Goal: Information Seeking & Learning: Learn about a topic

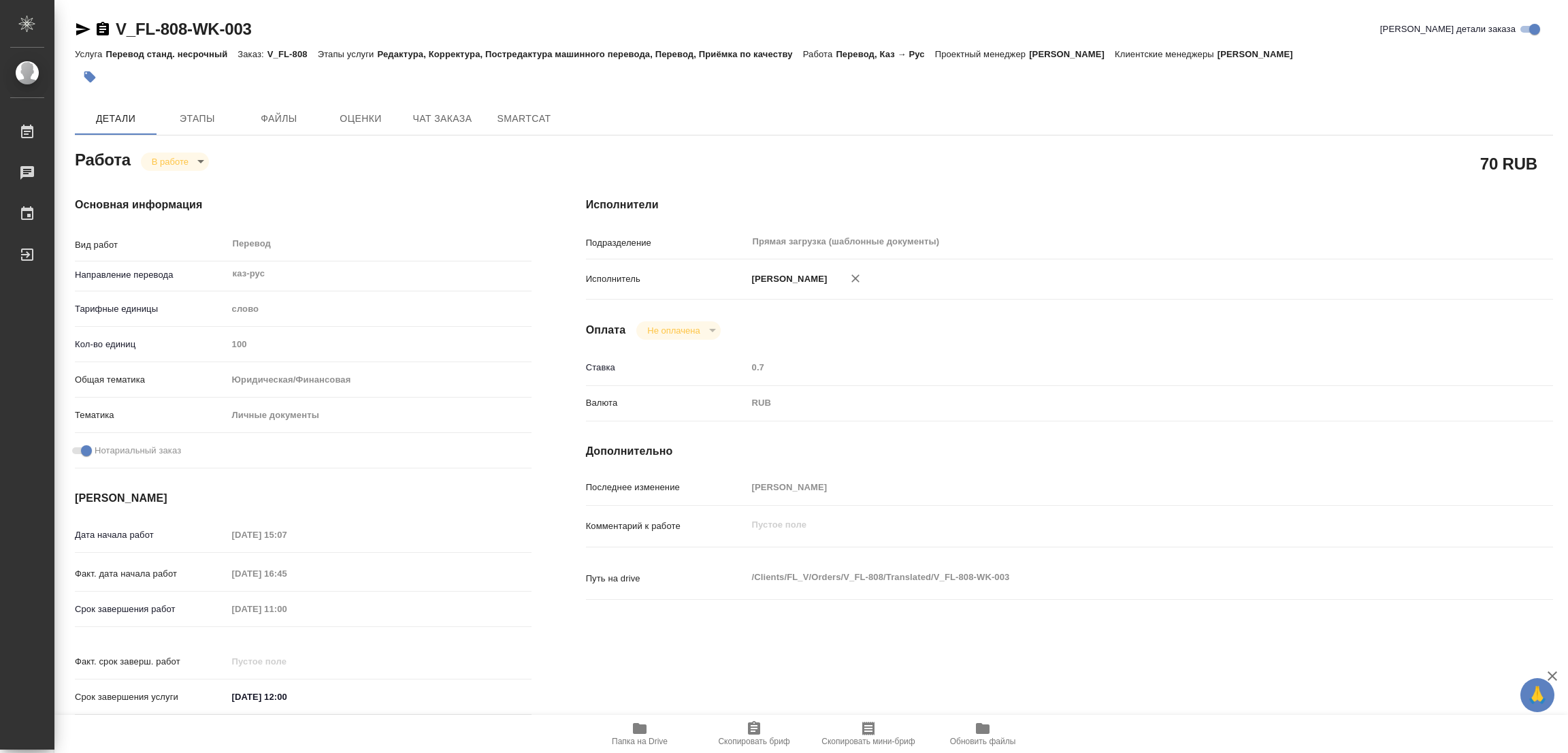
click at [368, 173] on div "Основная информация Вид работ Перевод x ​ Направление перевода каз-рус ​ Тарифн…" at bounding box center [303, 460] width 511 height 581
click at [635, 737] on span "Папка на Drive" at bounding box center [639, 741] width 56 height 9
drag, startPoint x: 105, startPoint y: 15, endPoint x: 185, endPoint y: 30, distance: 81.4
click at [185, 30] on div "V_FL-808-WK-003 Кратко детали заказа Услуга Перевод станд. несрочный Заказ: V_F…" at bounding box center [814, 579] width 1494 height 1158
copy link "V_FL-808"
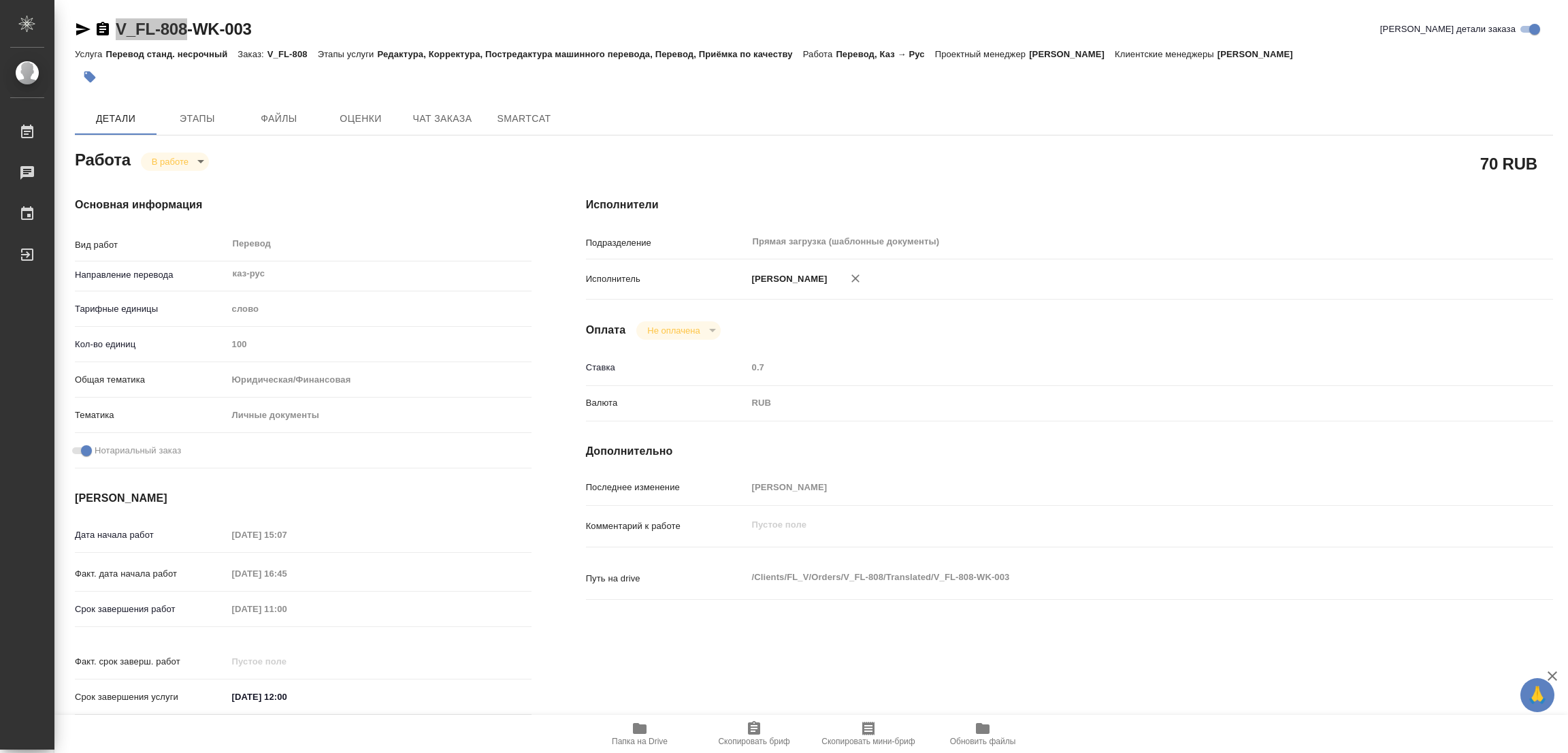
drag, startPoint x: 752, startPoint y: 737, endPoint x: 650, endPoint y: 744, distance: 102.2
click at [753, 737] on span "Скопировать бриф" at bounding box center [754, 741] width 71 height 9
copy link "V_FL-808"
click at [912, 322] on div "Исполнители Подразделение Прямая загрузка (шаблонные документы) ​ Исполнитель П…" at bounding box center [1069, 460] width 1022 height 581
click at [952, 183] on div "Исполнители Подразделение Прямая загрузка (шаблонные документы) ​ Исполнитель П…" at bounding box center [1069, 460] width 1022 height 581
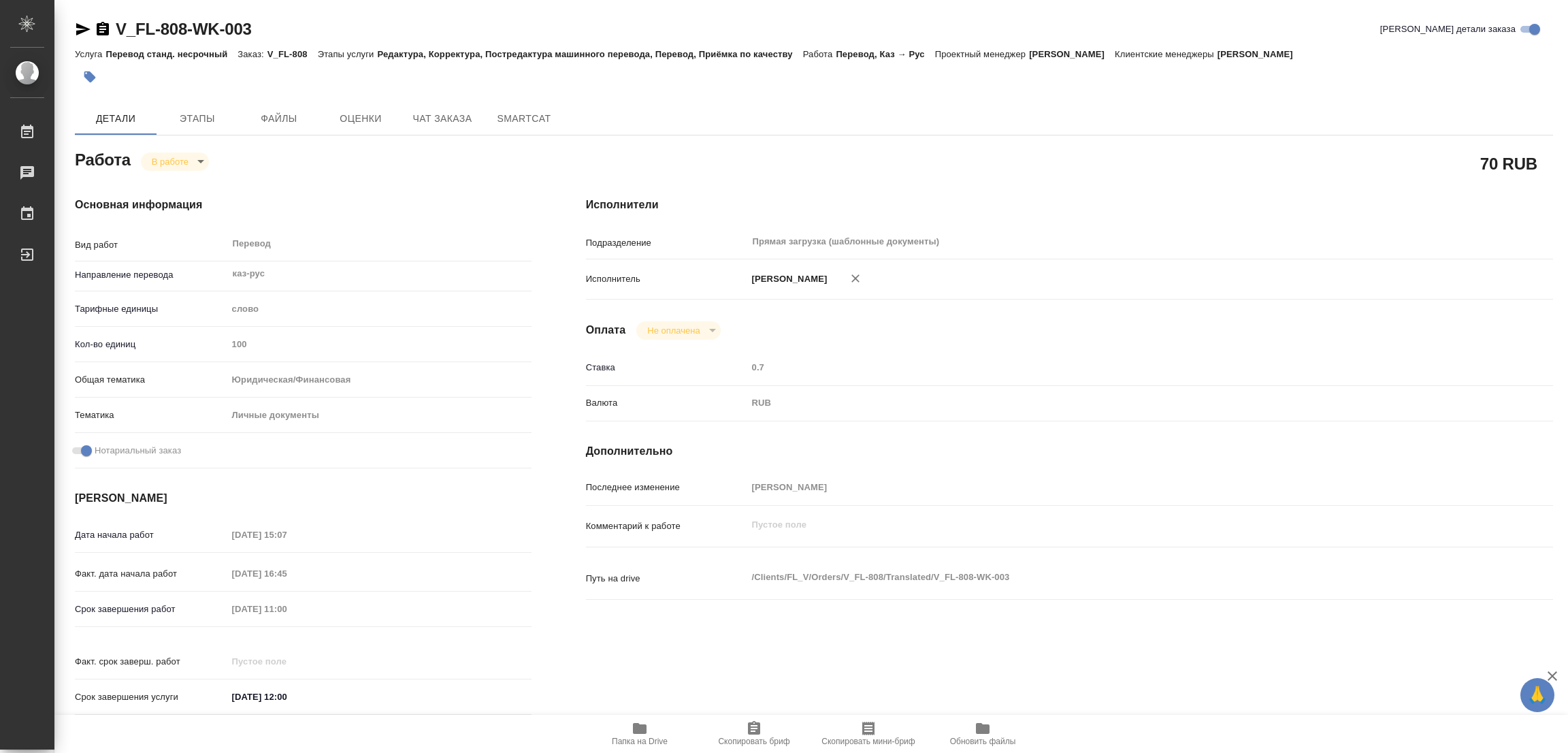
click at [322, 219] on div "Основная информация Вид работ Перевод x ​ Направление перевода каз-рус ​ Тарифн…" at bounding box center [303, 460] width 457 height 527
drag, startPoint x: 108, startPoint y: 15, endPoint x: 185, endPoint y: 38, distance: 80.4
click at [185, 38] on div "V_FL-808-WK-003 Кратко детали заказа Услуга Перевод станд. несрочный Заказ: V_F…" at bounding box center [814, 579] width 1494 height 1158
copy link "V_FL-808"
click at [217, 613] on div "Срок завершения работ 21.08.2025 11:00" at bounding box center [303, 609] width 457 height 24
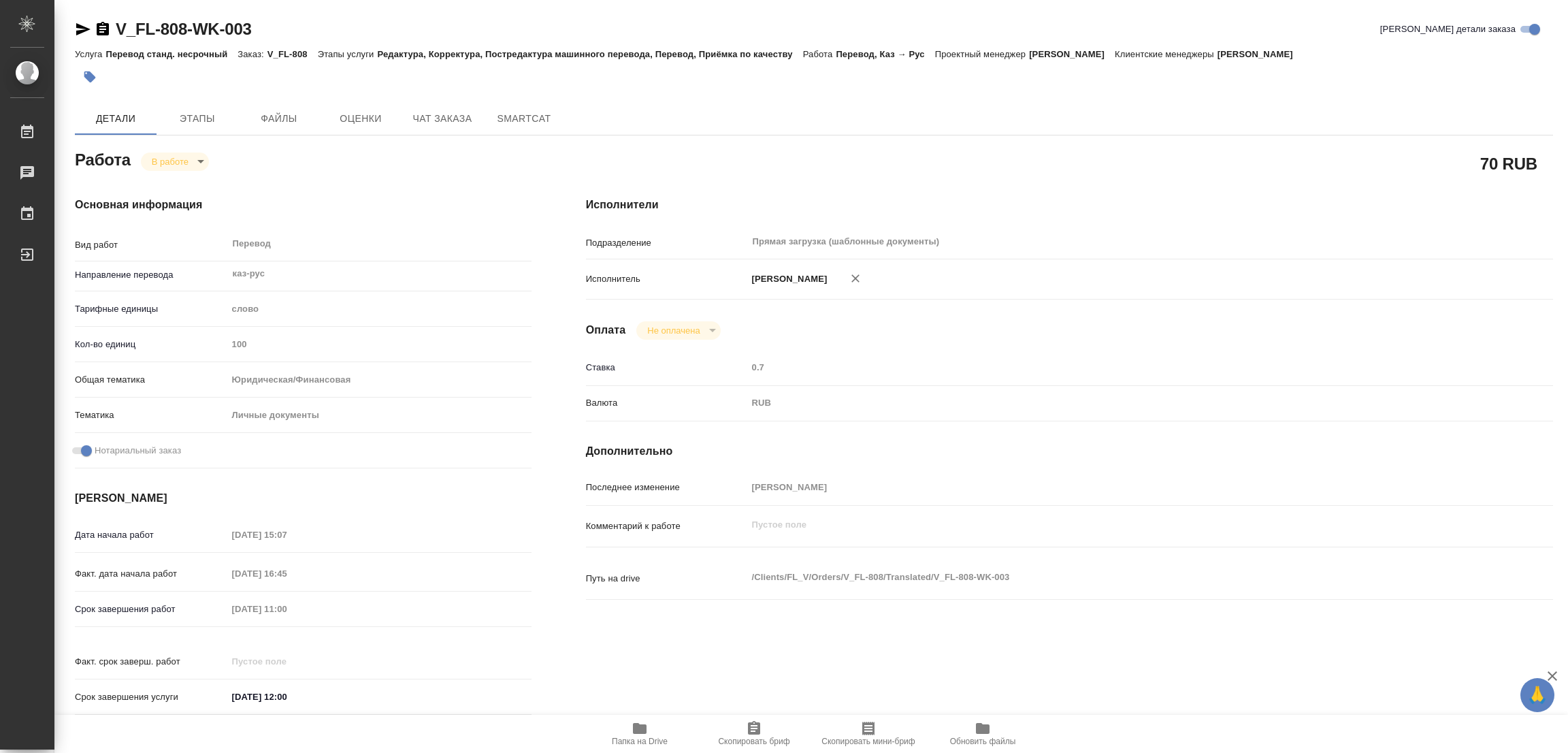
click at [416, 79] on div at bounding box center [568, 77] width 985 height 30
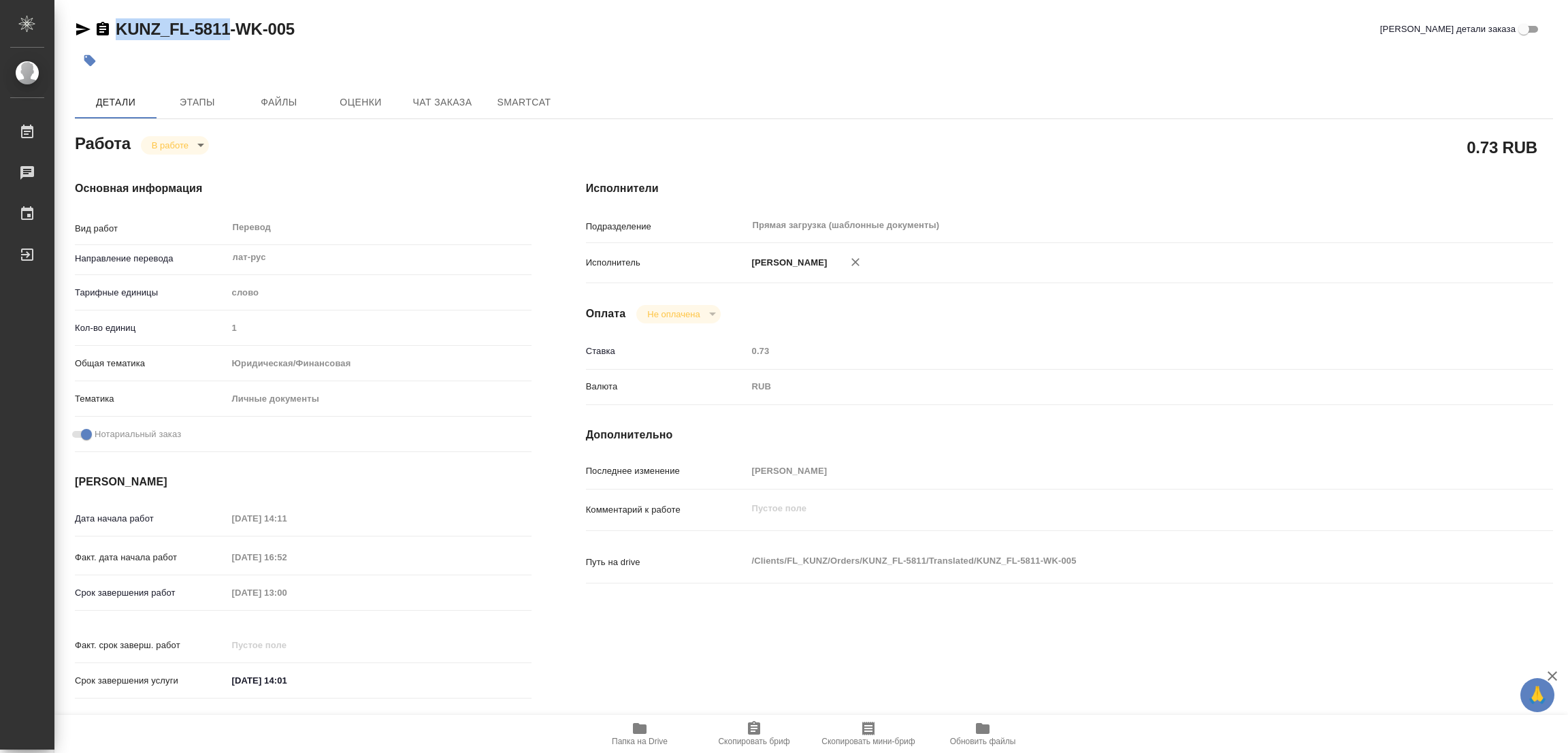
drag, startPoint x: 112, startPoint y: 15, endPoint x: 226, endPoint y: 24, distance: 114.4
click at [226, 24] on div "KUNZ_FL-5811-WK-005 Кратко детали заказа Детали Этапы Файлы Оценки Чат заказа S…" at bounding box center [814, 571] width 1494 height 1142
copy link "KUNZ_FL-5811"
click at [642, 737] on span "Папка на Drive" at bounding box center [639, 741] width 56 height 9
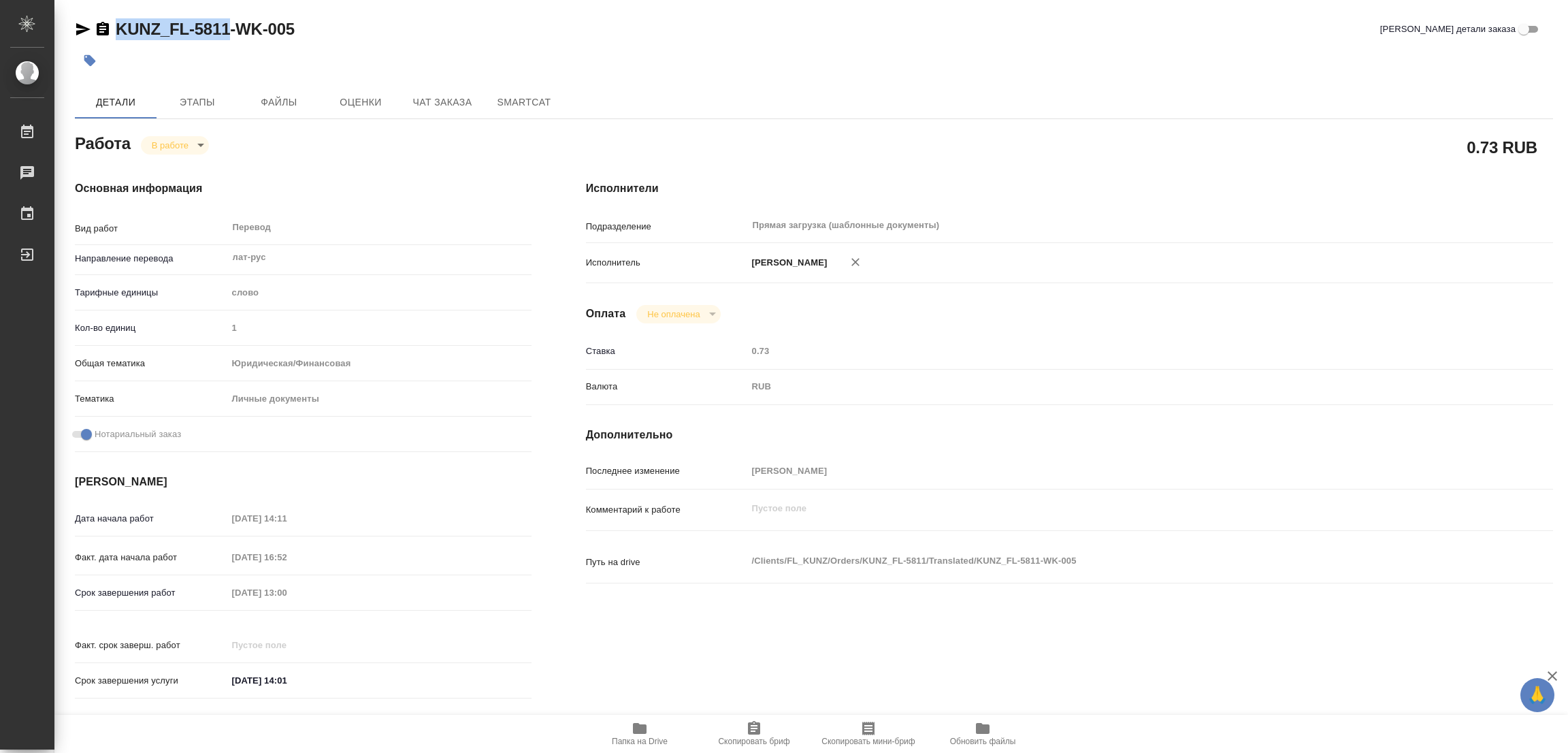
click at [740, 725] on span "Скопировать бриф" at bounding box center [754, 733] width 98 height 26
copy link "KUNZ_FL-5811"
click at [836, 130] on div "0.73 RUB" at bounding box center [1070, 147] width 967 height 34
click at [134, 582] on div "Срок завершения работ 21.08.2025 13:00" at bounding box center [303, 592] width 457 height 24
click at [299, 155] on div "Основная информация Вид работ Перевод x ​ Направление перевода лат-рус ​ Тарифн…" at bounding box center [303, 444] width 511 height 581
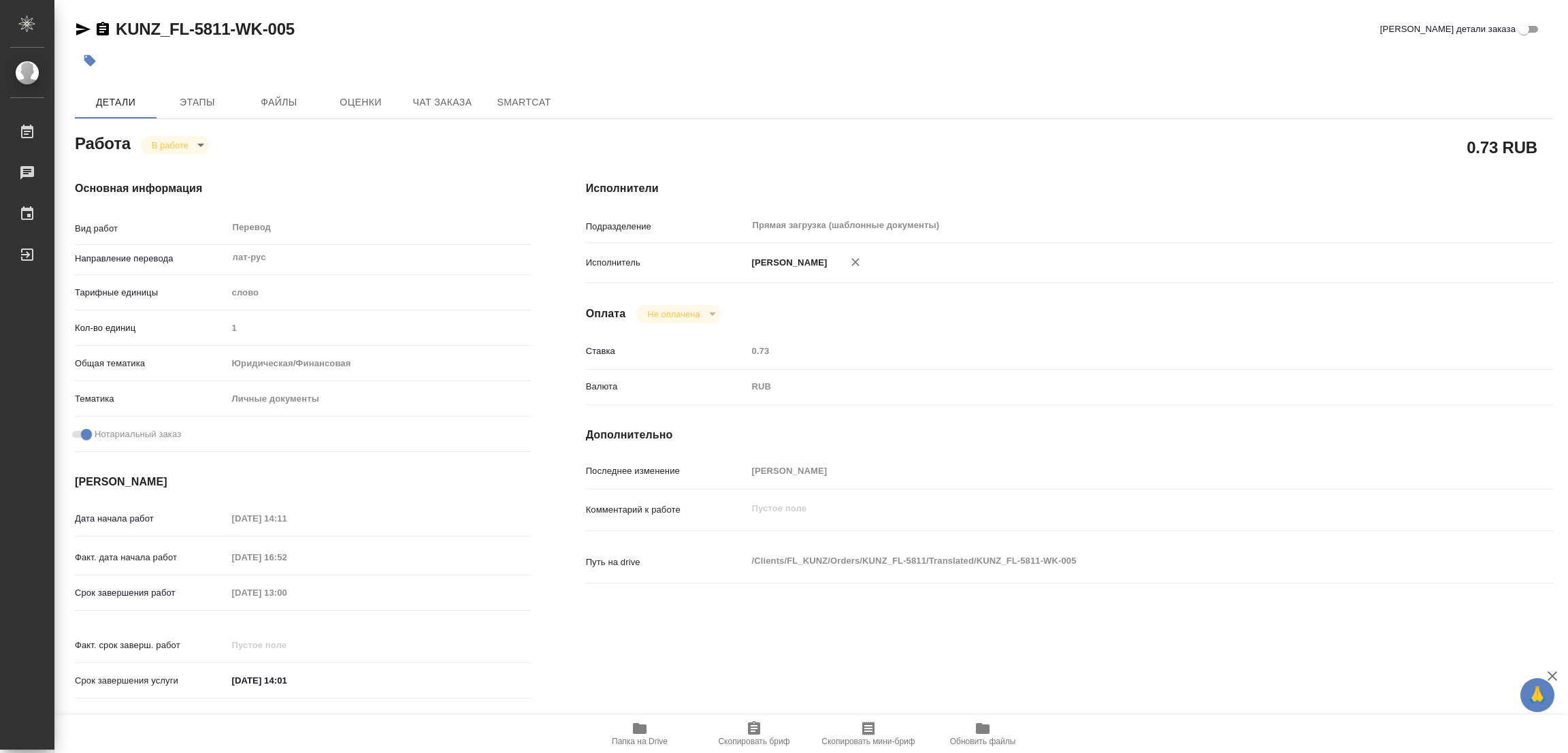
drag, startPoint x: 900, startPoint y: 157, endPoint x: 697, endPoint y: 237, distance: 218.2
click at [901, 167] on div "Исполнители Подразделение Прямая загрузка (шаблонные документы) ​ Исполнитель П…" at bounding box center [1069, 444] width 1022 height 581
drag, startPoint x: 108, startPoint y: 22, endPoint x: 147, endPoint y: 28, distance: 39.5
click at [147, 28] on div "C3_FL-8068-WK-014" at bounding box center [173, 29] width 196 height 21
drag, startPoint x: 111, startPoint y: 12, endPoint x: 203, endPoint y: 24, distance: 92.8
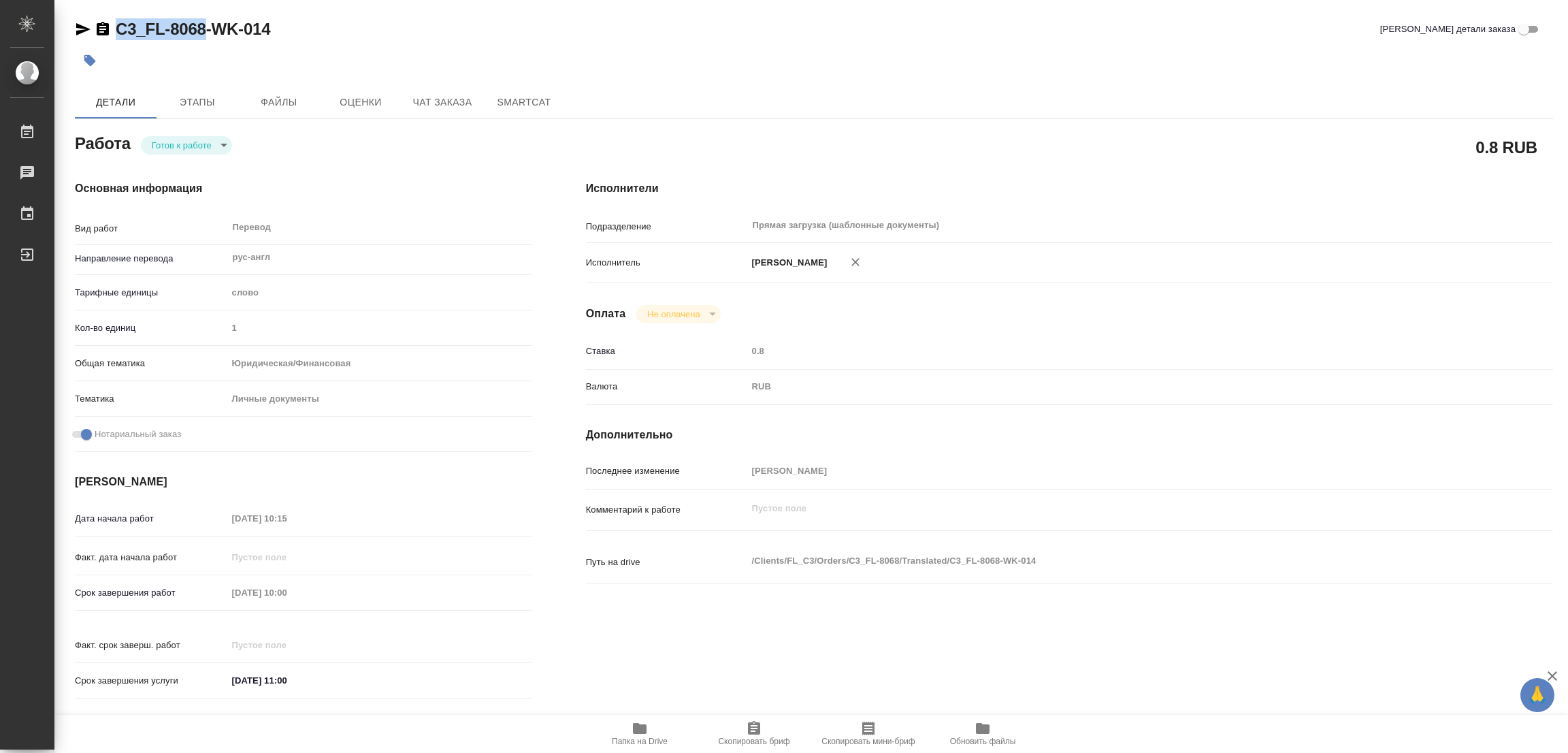
click at [203, 24] on div "C3_FL-8068-WK-014 Кратко детали заказа Детали Этапы Файлы Оценки Чат заказа Sma…" at bounding box center [814, 571] width 1494 height 1142
copy link "C3_FL-8068"
click at [744, 735] on span "Скопировать бриф" at bounding box center [754, 733] width 98 height 26
copy link "C3_FL-8068"
click at [140, 602] on div "Срок завершения работ 22.08.2025 10:00" at bounding box center [303, 592] width 457 height 24
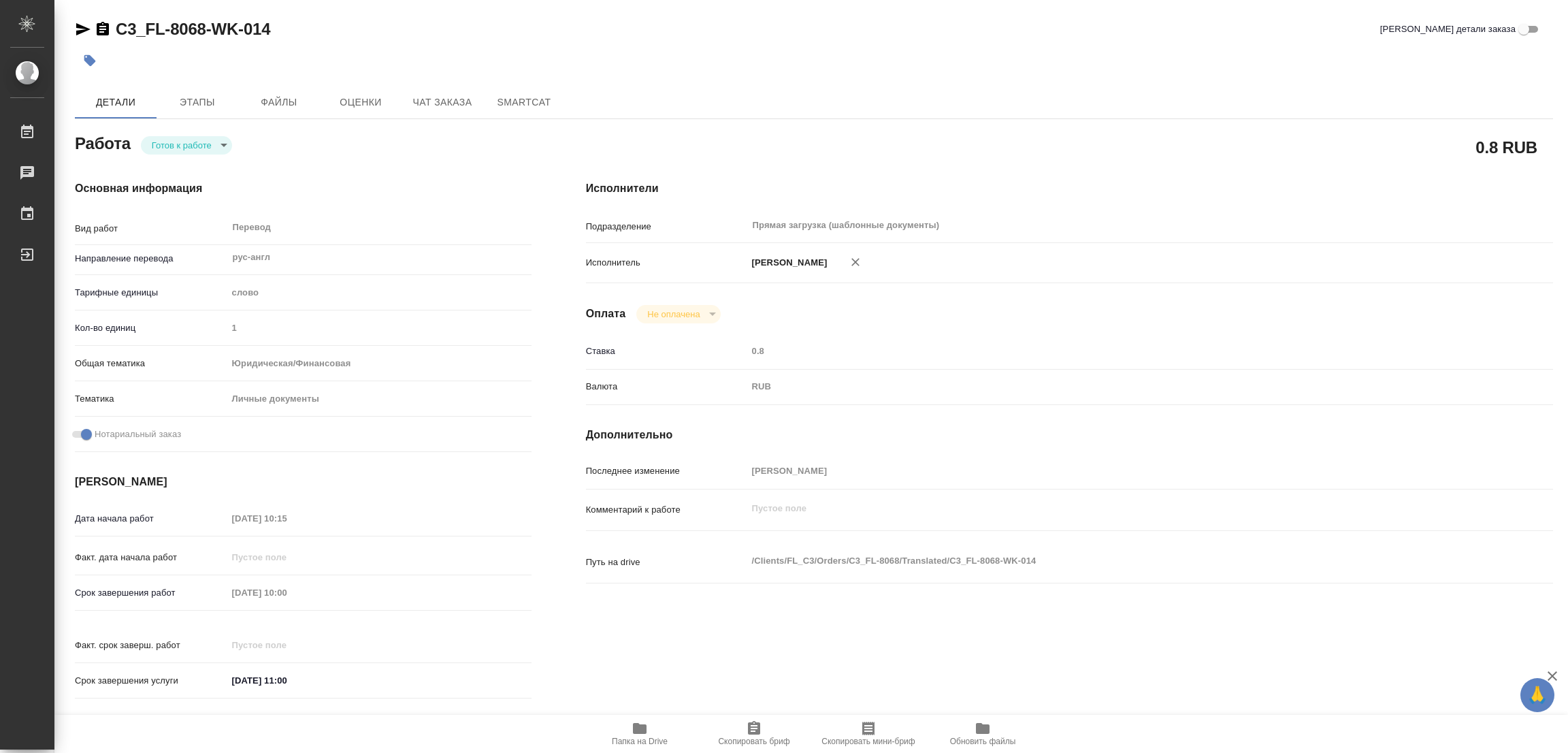
click at [480, 40] on div "C3_FL-8068-WK-014 Кратко детали заказа" at bounding box center [814, 31] width 1478 height 27
click at [752, 732] on icon "button" at bounding box center [754, 728] width 12 height 14
click at [906, 163] on div "Исполнители Подразделение Прямая загрузка (шаблонные документы) ​ Исполнитель П…" at bounding box center [1069, 444] width 1022 height 581
click at [154, 593] on div "Срок завершения работ 21.08.2025 14:00" at bounding box center [303, 592] width 457 height 24
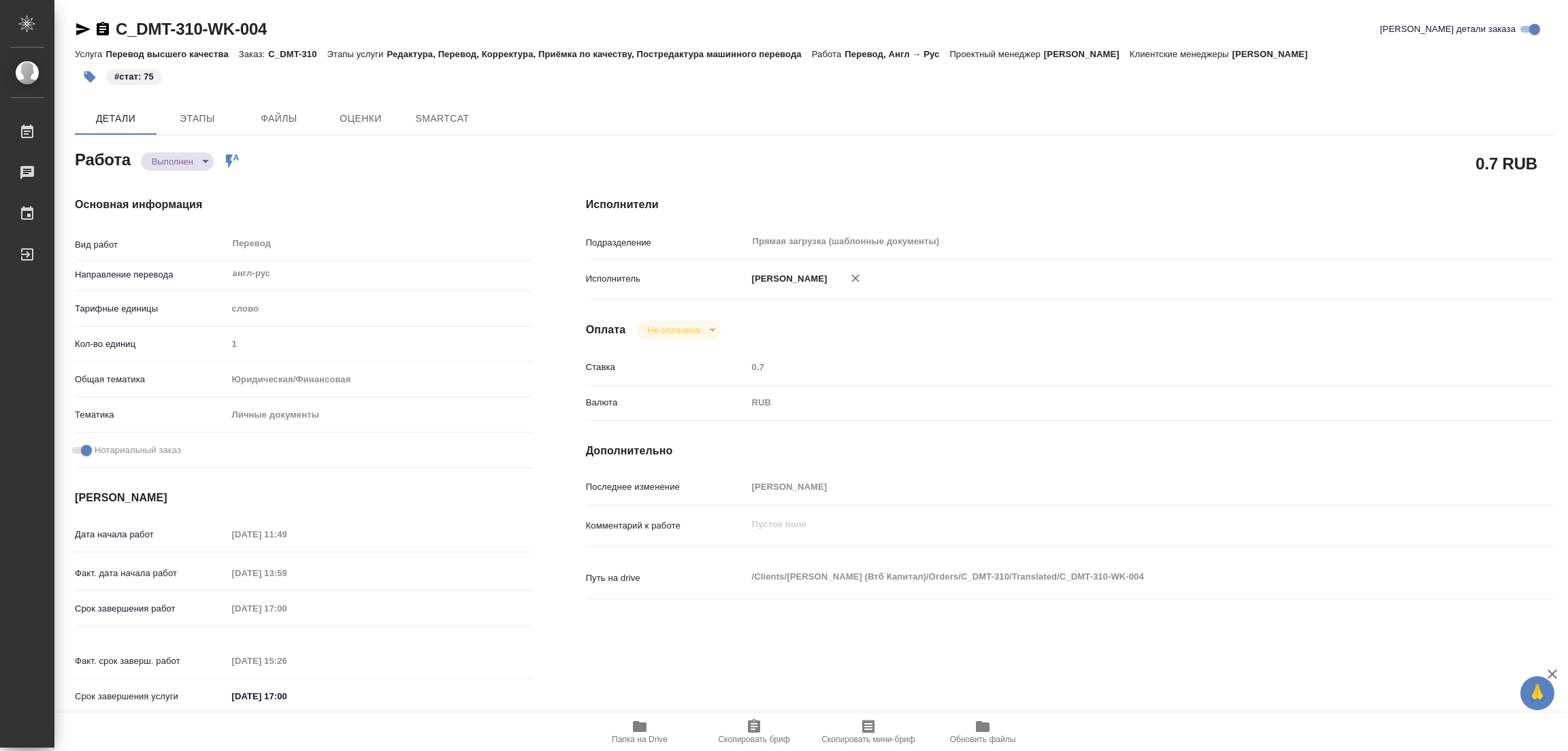
type textarea "x"
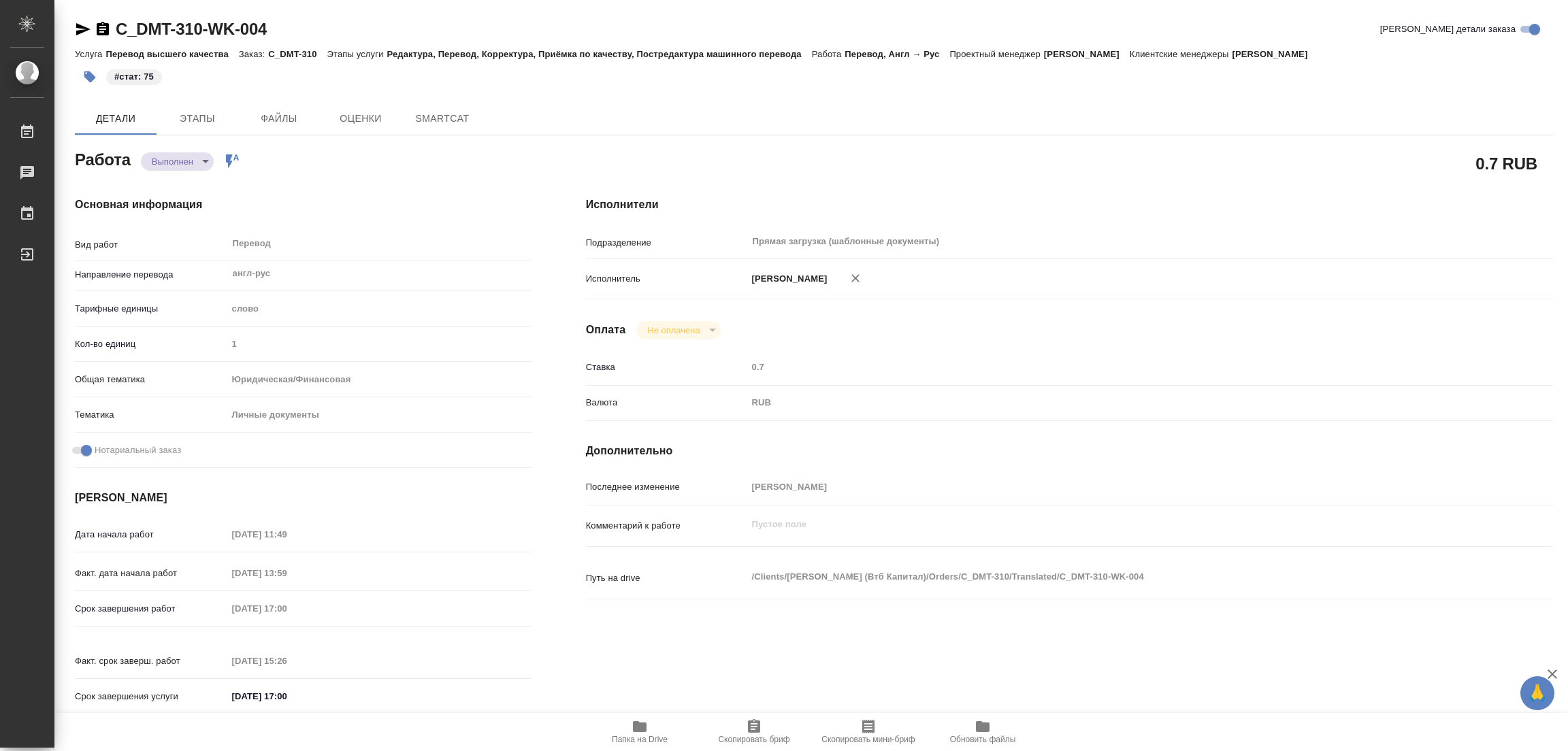
type textarea "x"
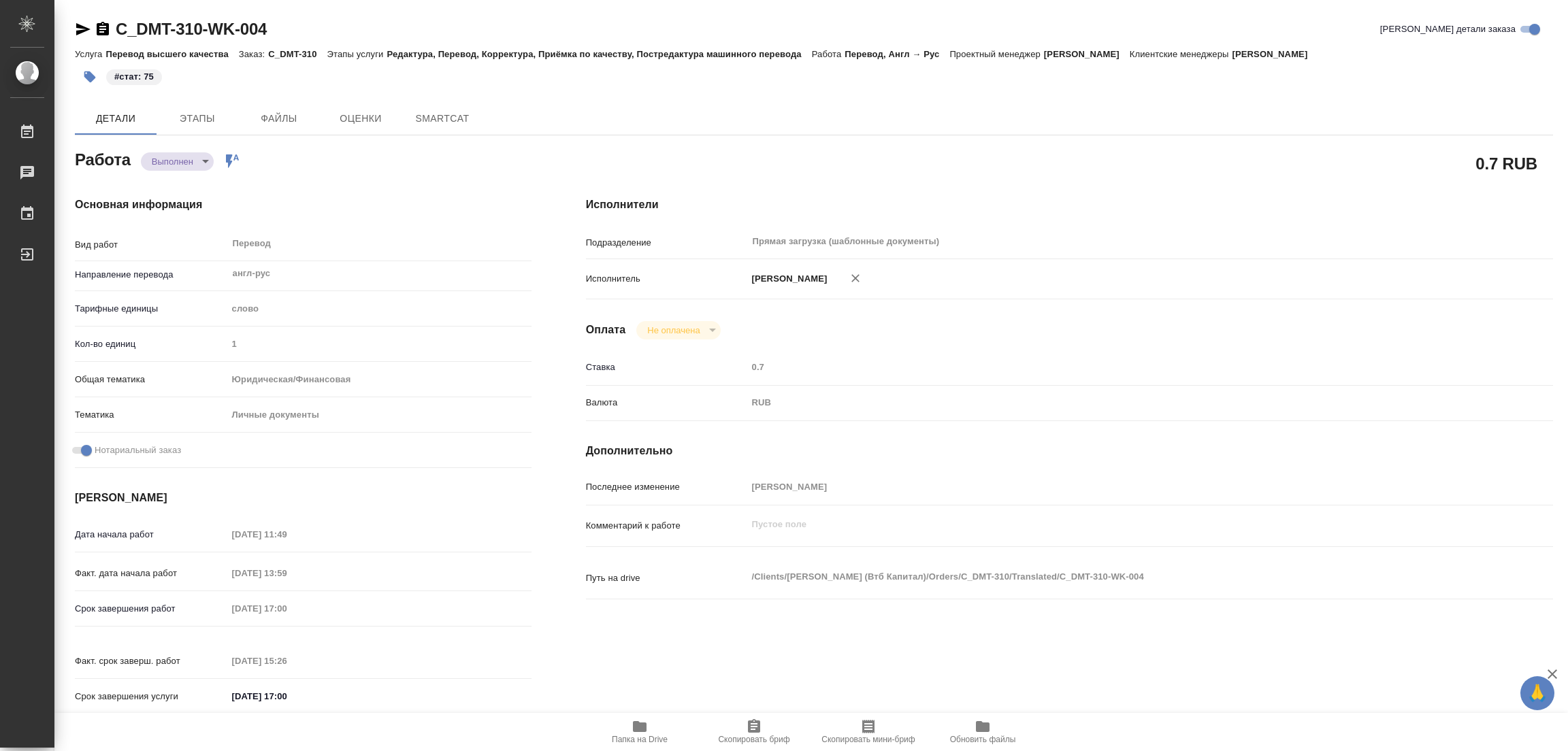
type textarea "x"
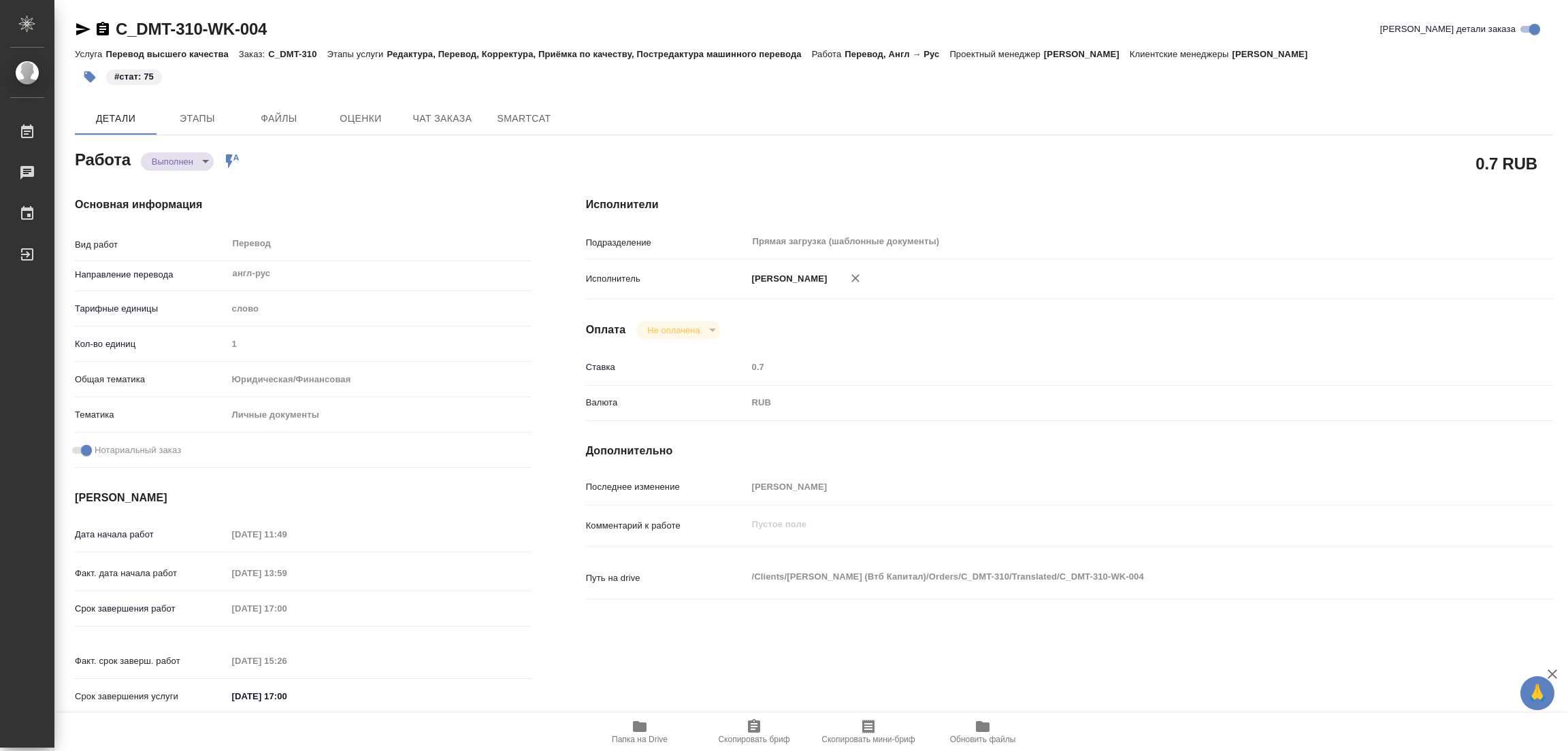
type textarea "x"
